Goal: Task Accomplishment & Management: Manage account settings

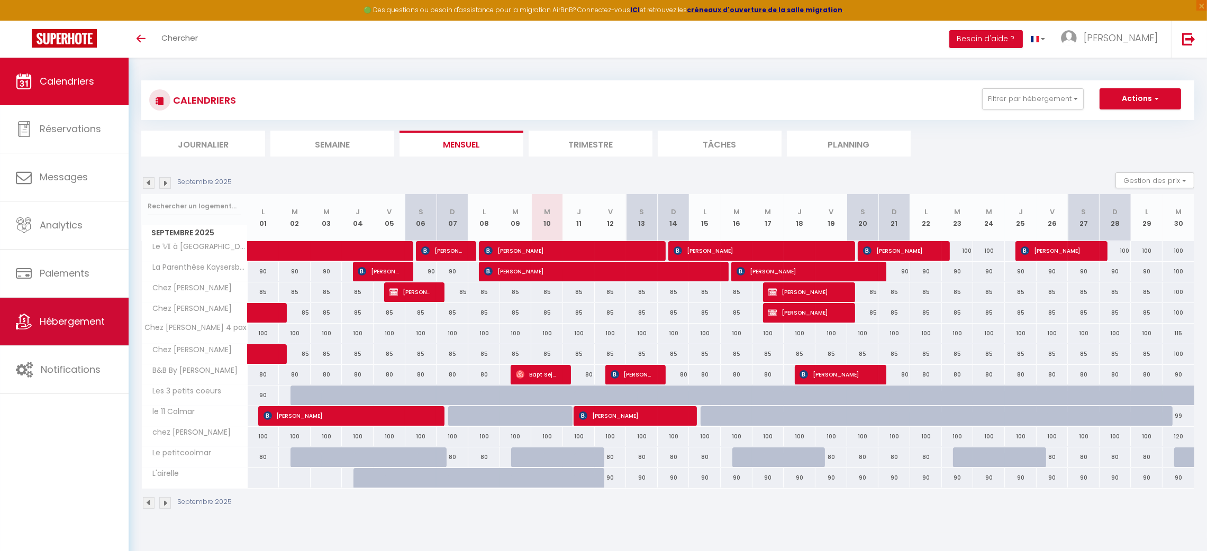
click at [66, 318] on span "Hébergement" at bounding box center [72, 321] width 65 height 13
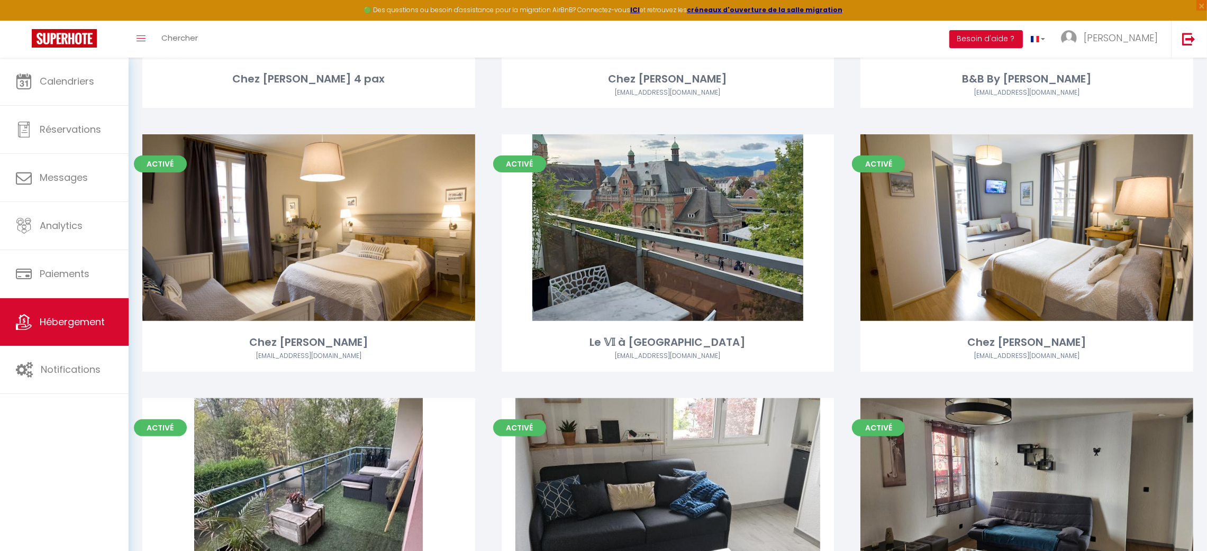
scroll to position [651, 0]
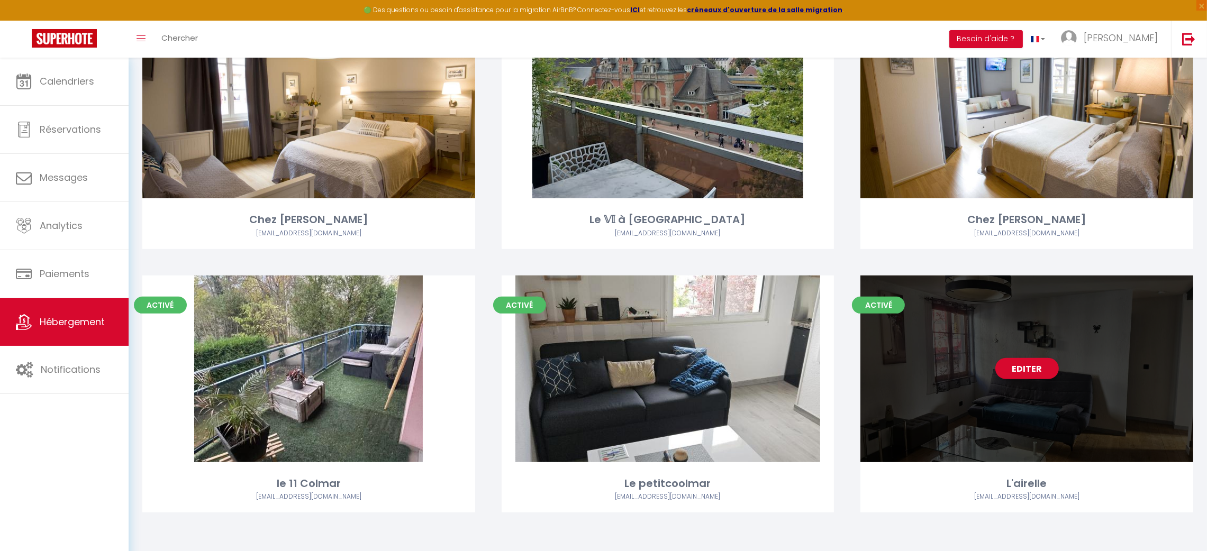
click at [860, 389] on div "Editer" at bounding box center [1026, 369] width 333 height 187
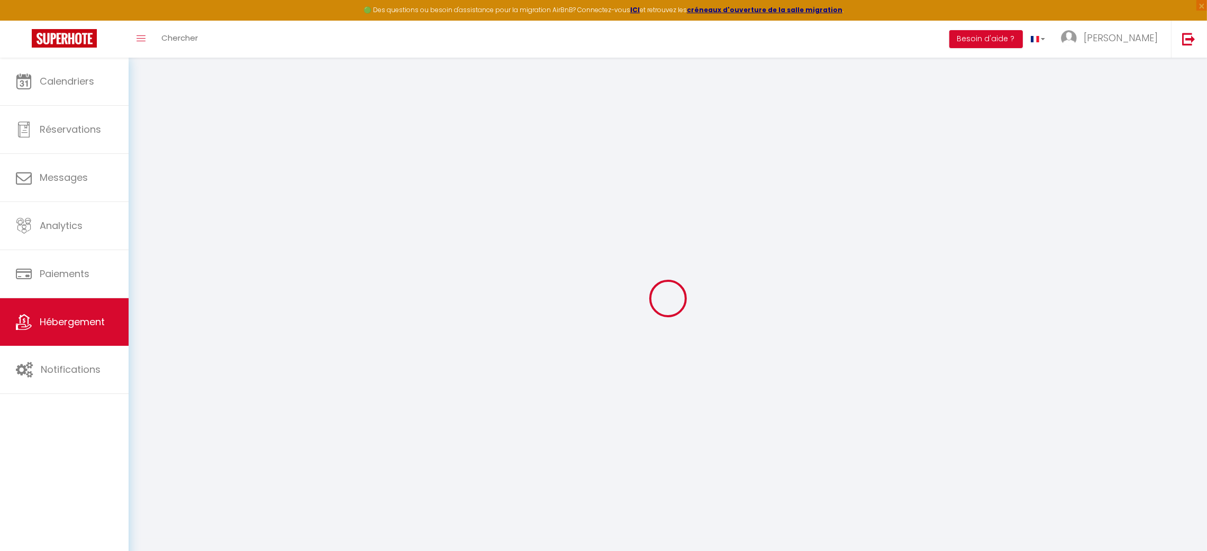
select select
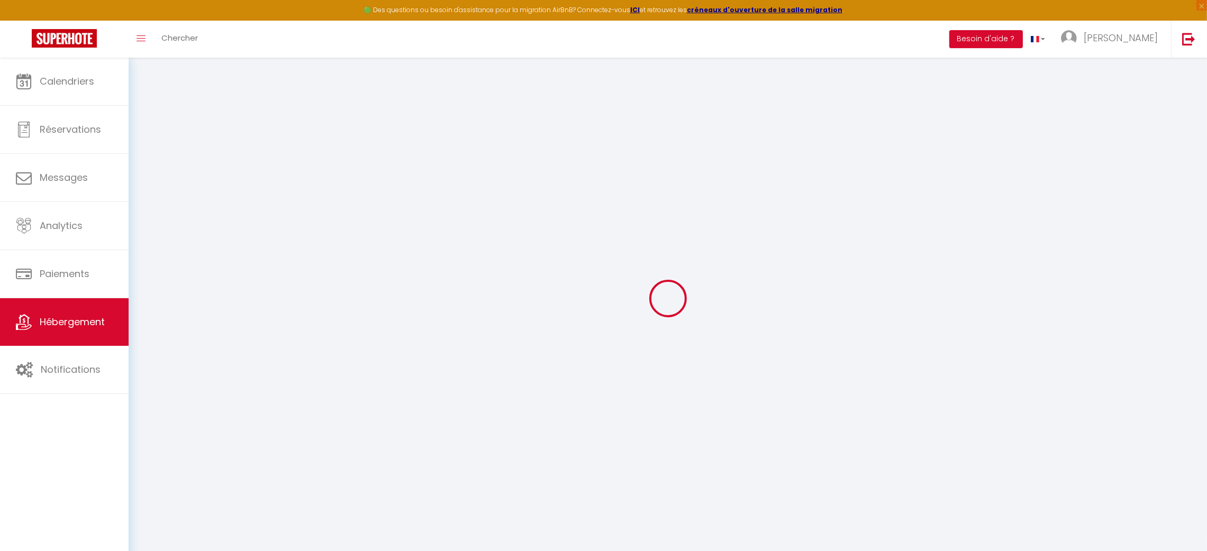
select select
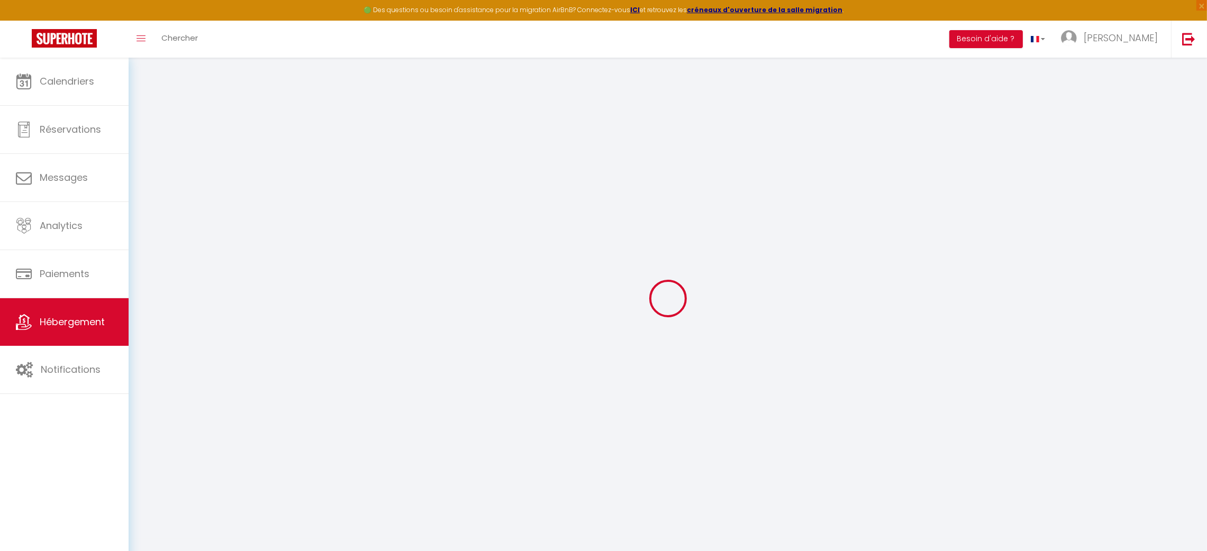
select select
select select "+ 22 %"
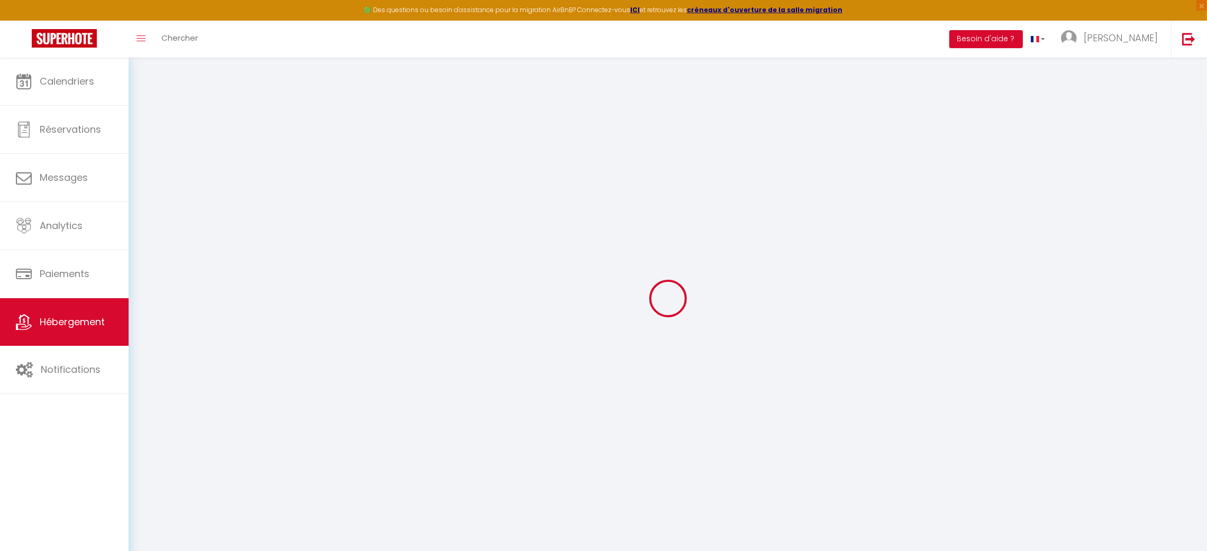
select select
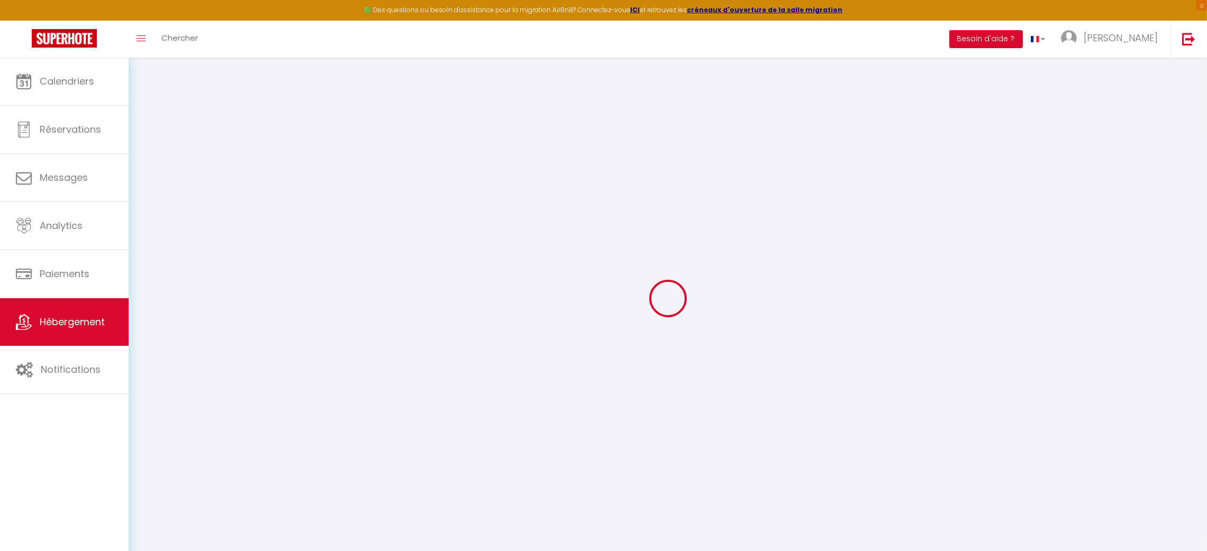
checkbox input "false"
select select
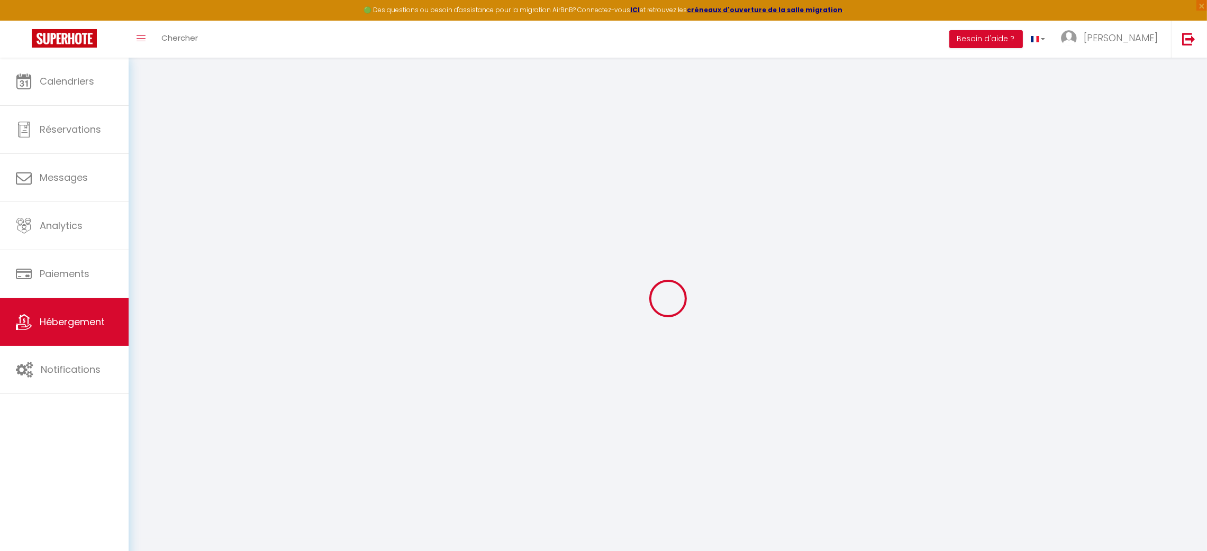
select select
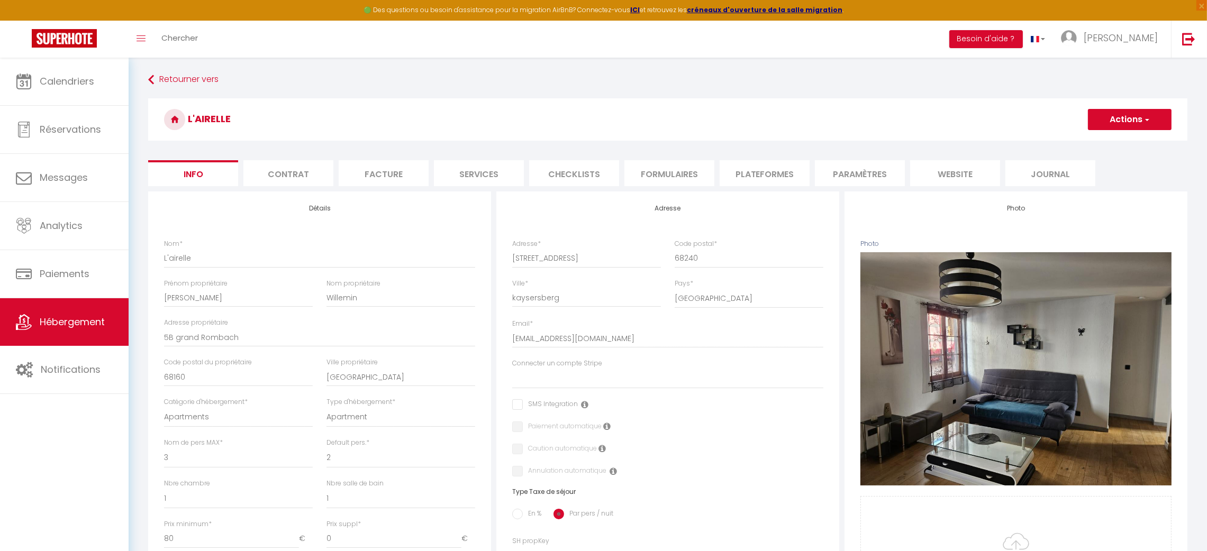
click at [763, 171] on li "Plateformes" at bounding box center [765, 173] width 90 height 26
select select
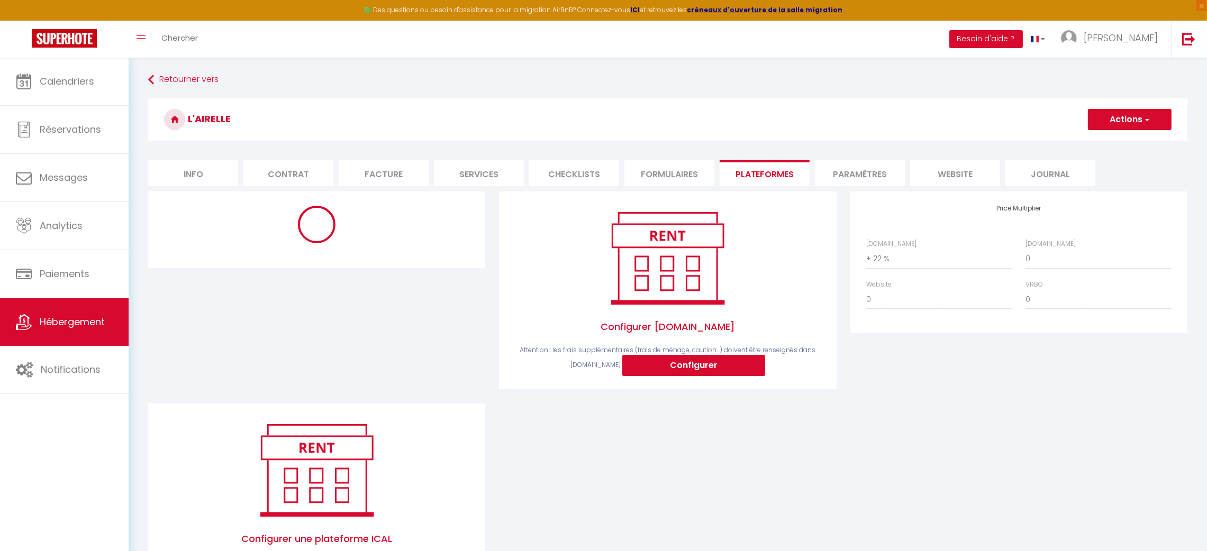
select select
select select "365"
select select "EUR"
select select
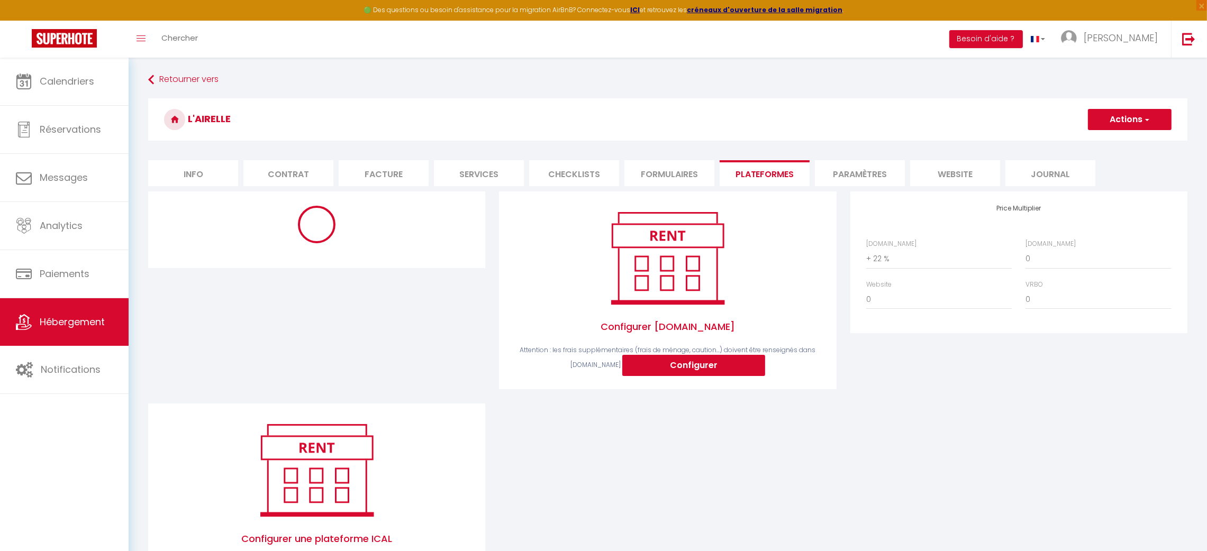
select select "2972-1501414356949841214"
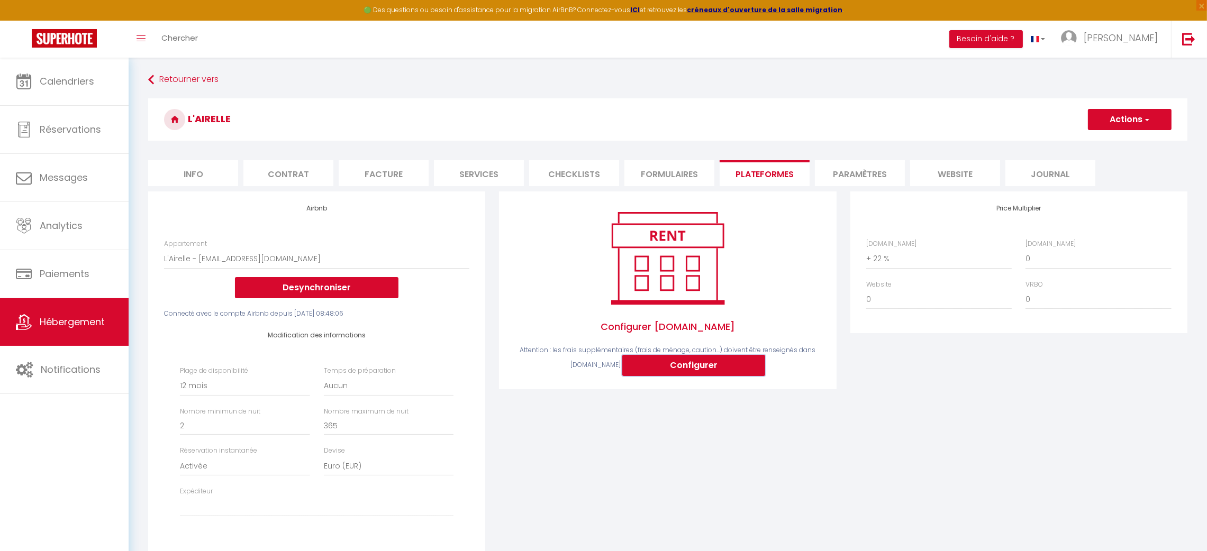
click at [687, 367] on button "Configurer" at bounding box center [693, 365] width 143 height 21
select select
type input "[PERSON_NAME][EMAIL_ADDRESS][PERSON_NAME][DOMAIN_NAME]"
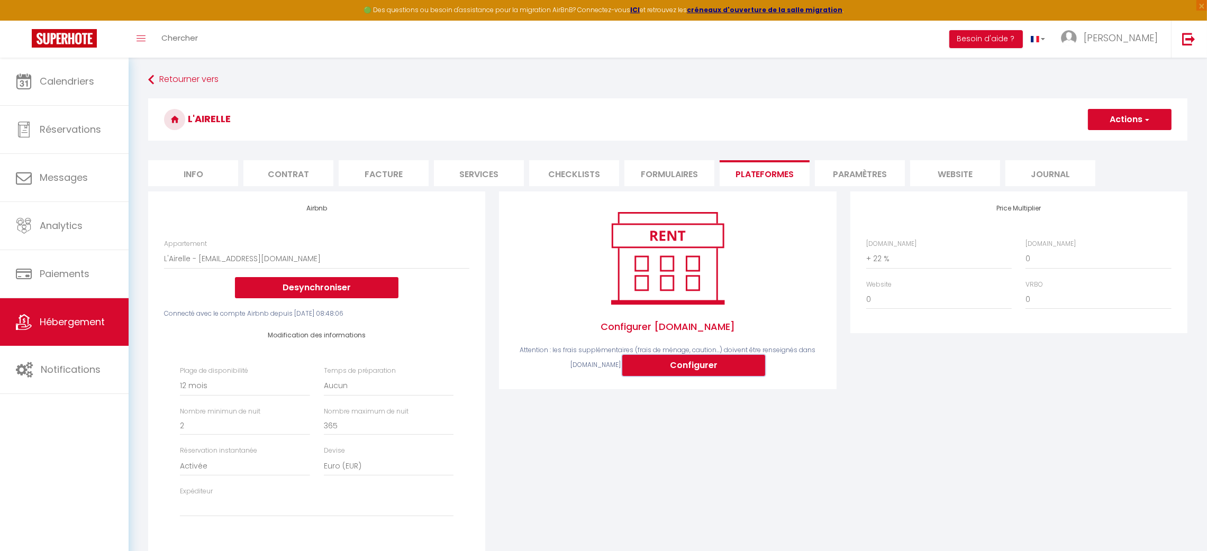
type input "[EMAIL_ADDRESS][DOMAIN_NAME]"
select select
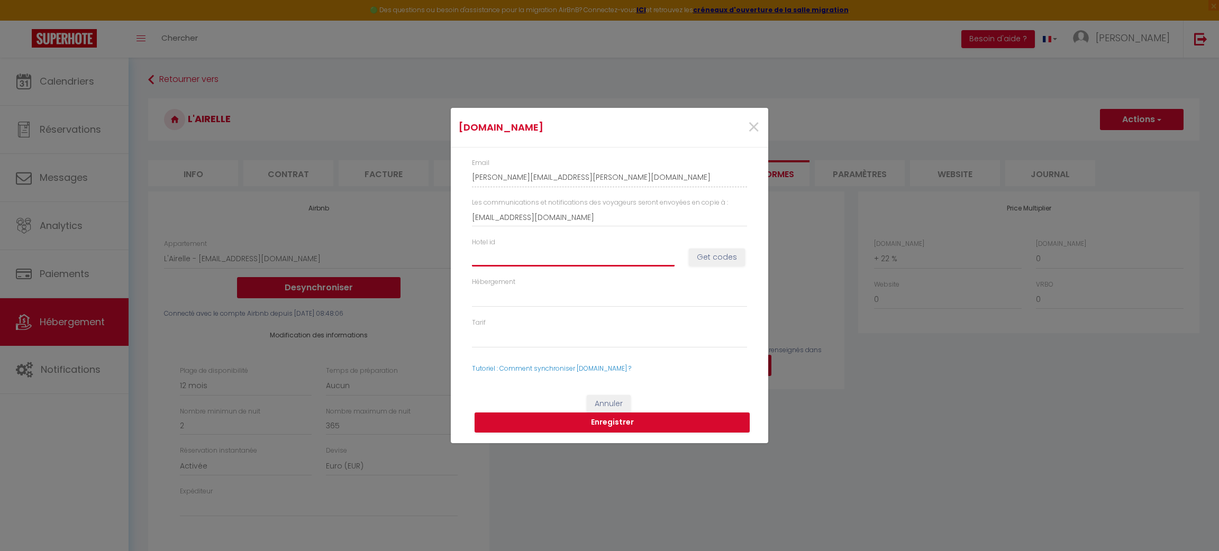
click at [585, 257] on input "Hotel id" at bounding box center [573, 257] width 203 height 19
click at [519, 250] on input "Hotel id" at bounding box center [573, 257] width 203 height 19
paste input "14918668"
type input "14918668"
select select
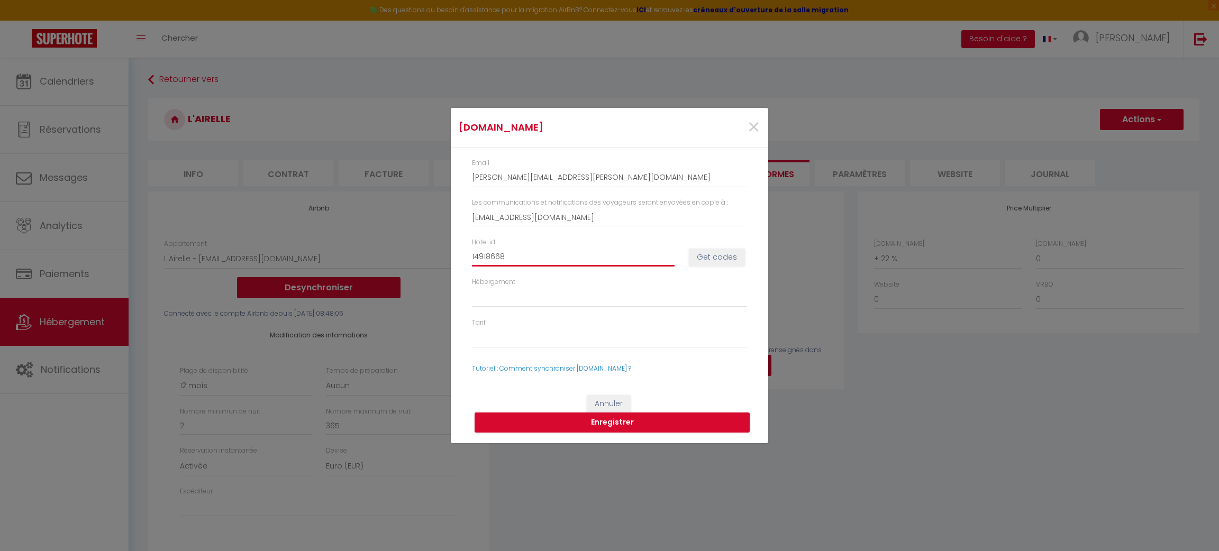
select select
type input "14918668"
click at [709, 256] on button "Get codes" at bounding box center [717, 258] width 56 height 18
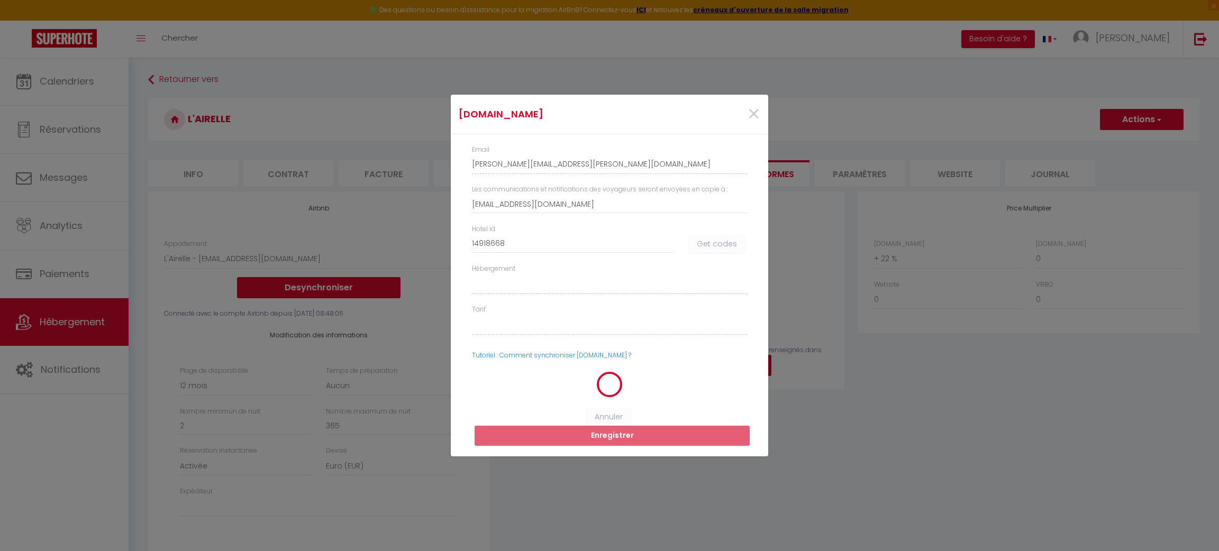
select select
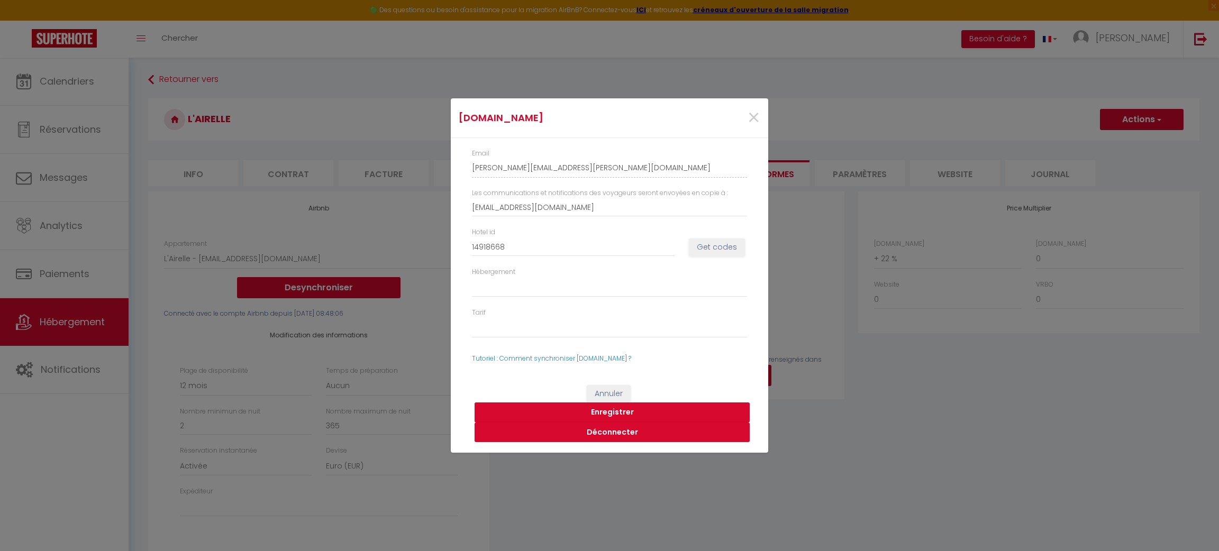
click at [617, 413] on button "Enregistrer" at bounding box center [612, 413] width 275 height 20
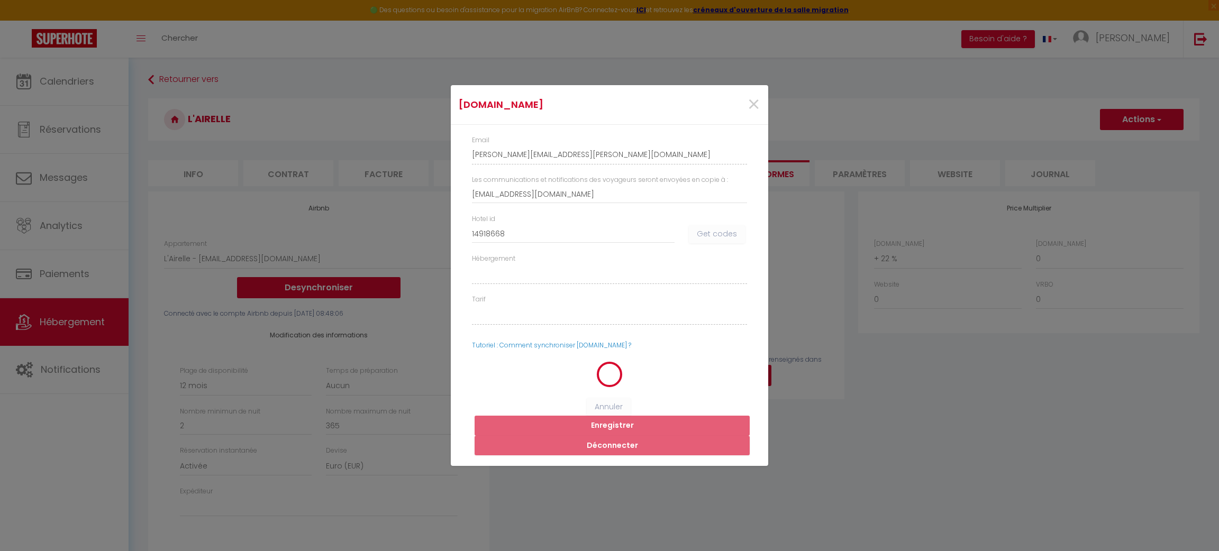
select select
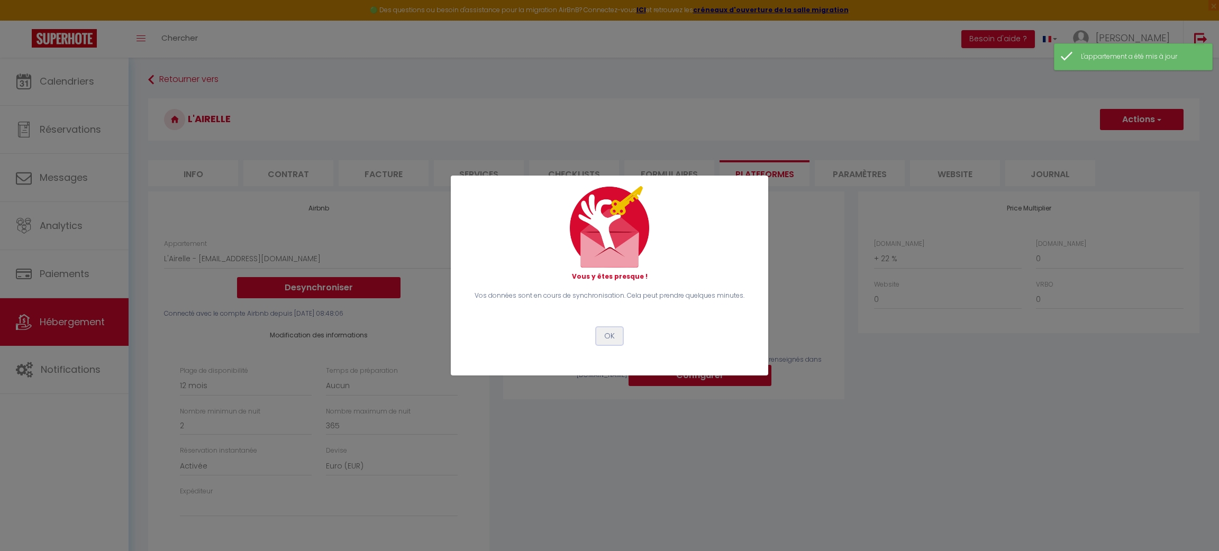
click at [612, 342] on button "OK" at bounding box center [609, 336] width 26 height 18
